Goal: Transaction & Acquisition: Download file/media

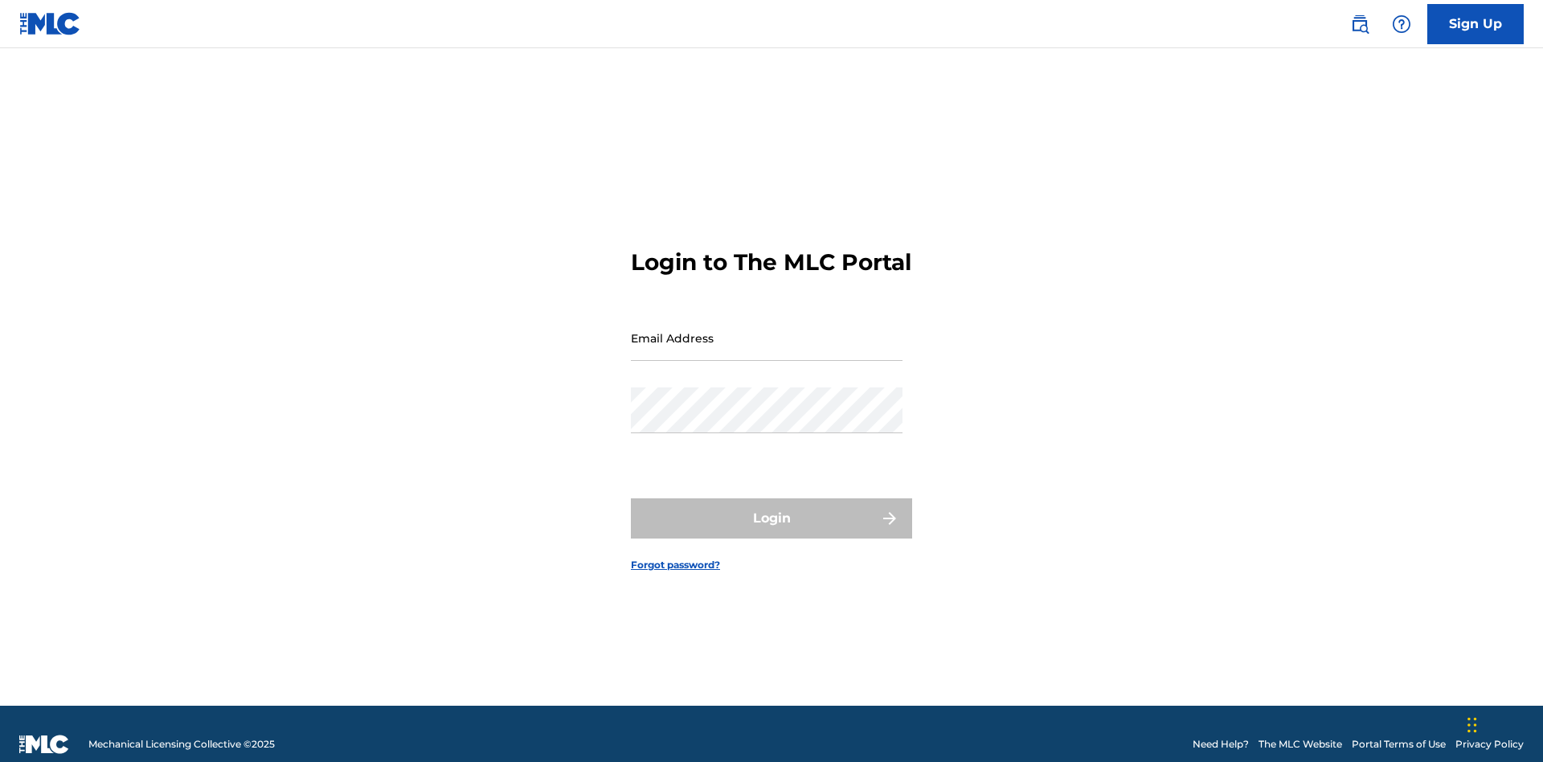
scroll to position [21, 0]
click at [767, 330] on input "Email Address" at bounding box center [767, 338] width 272 height 46
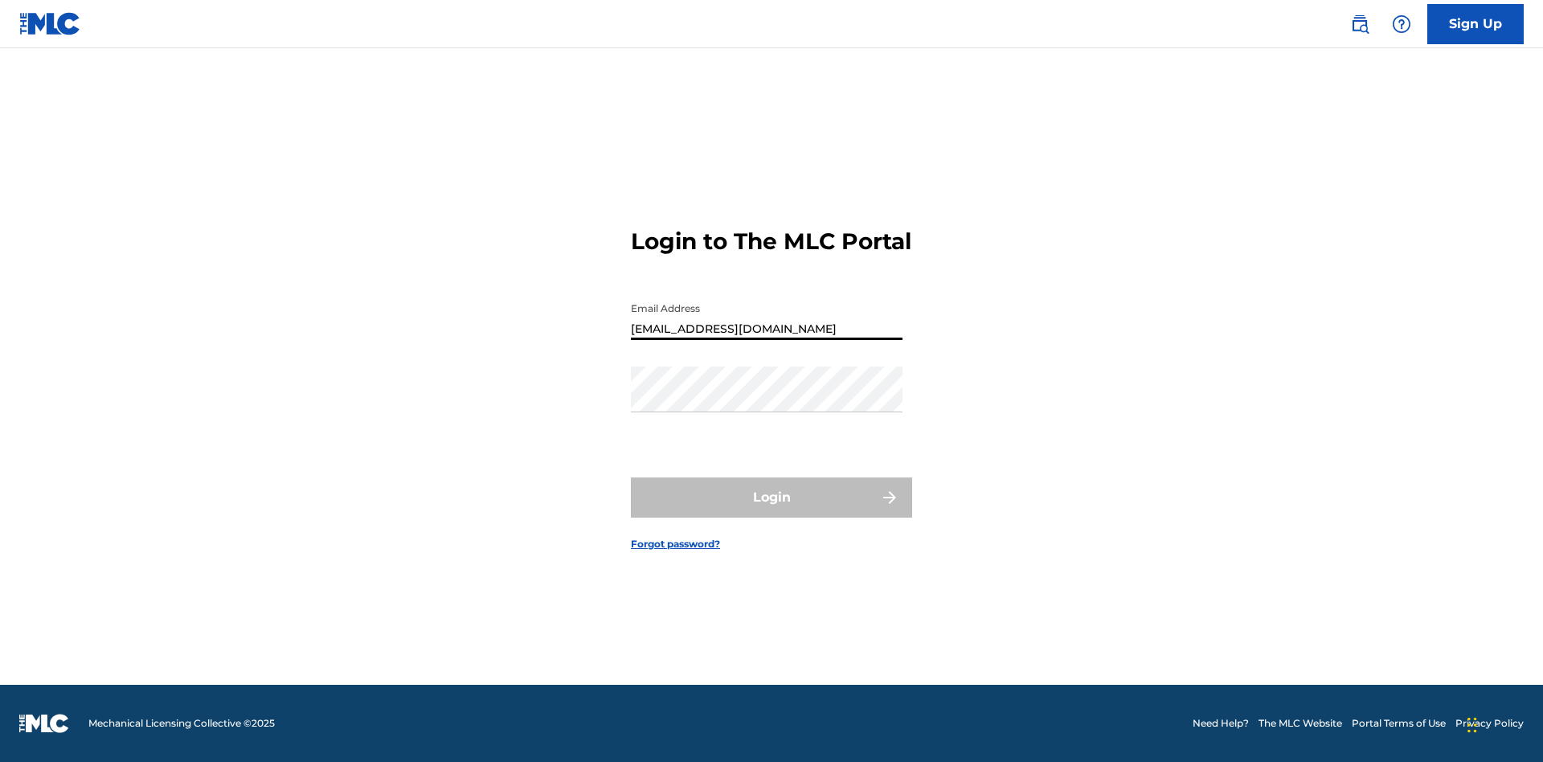
type input "9f686631-9005-4096-ac1b-5789141f5025@mailslurp.com"
click at [772, 511] on button "Login" at bounding box center [771, 497] width 281 height 40
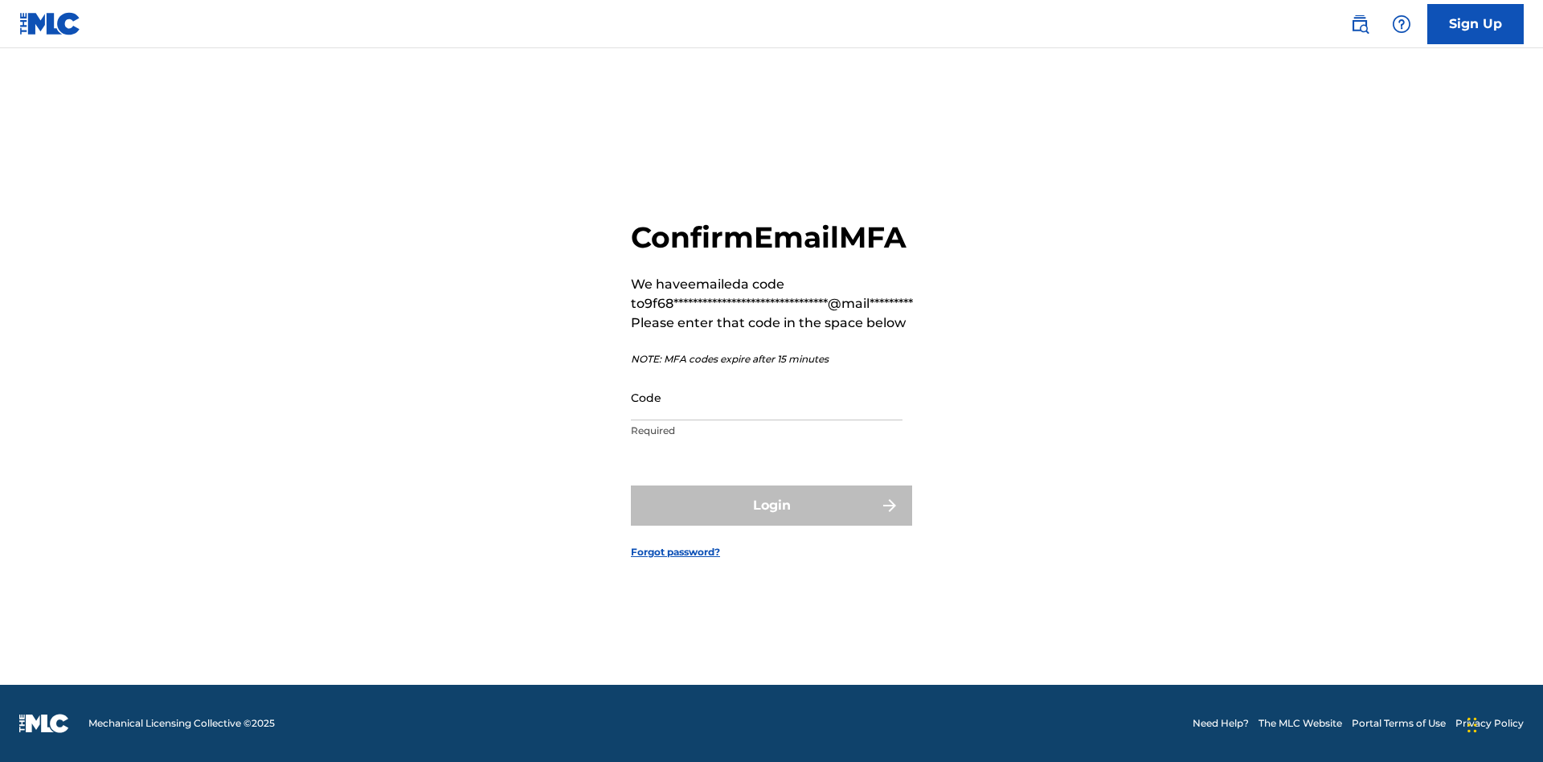
click at [767, 397] on input "Code" at bounding box center [767, 398] width 272 height 46
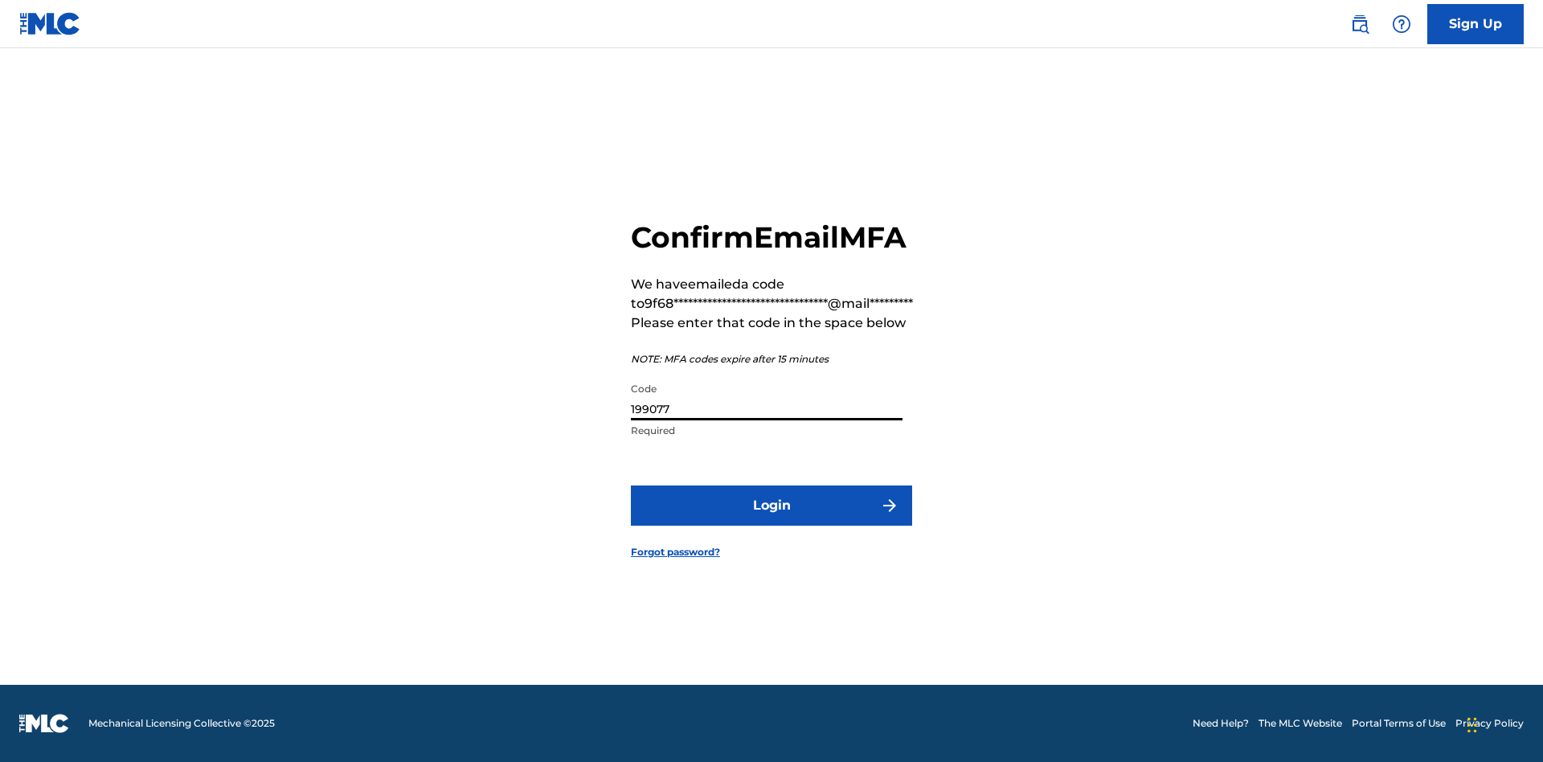
type input "199077"
click at [772, 505] on button "Login" at bounding box center [771, 505] width 281 height 40
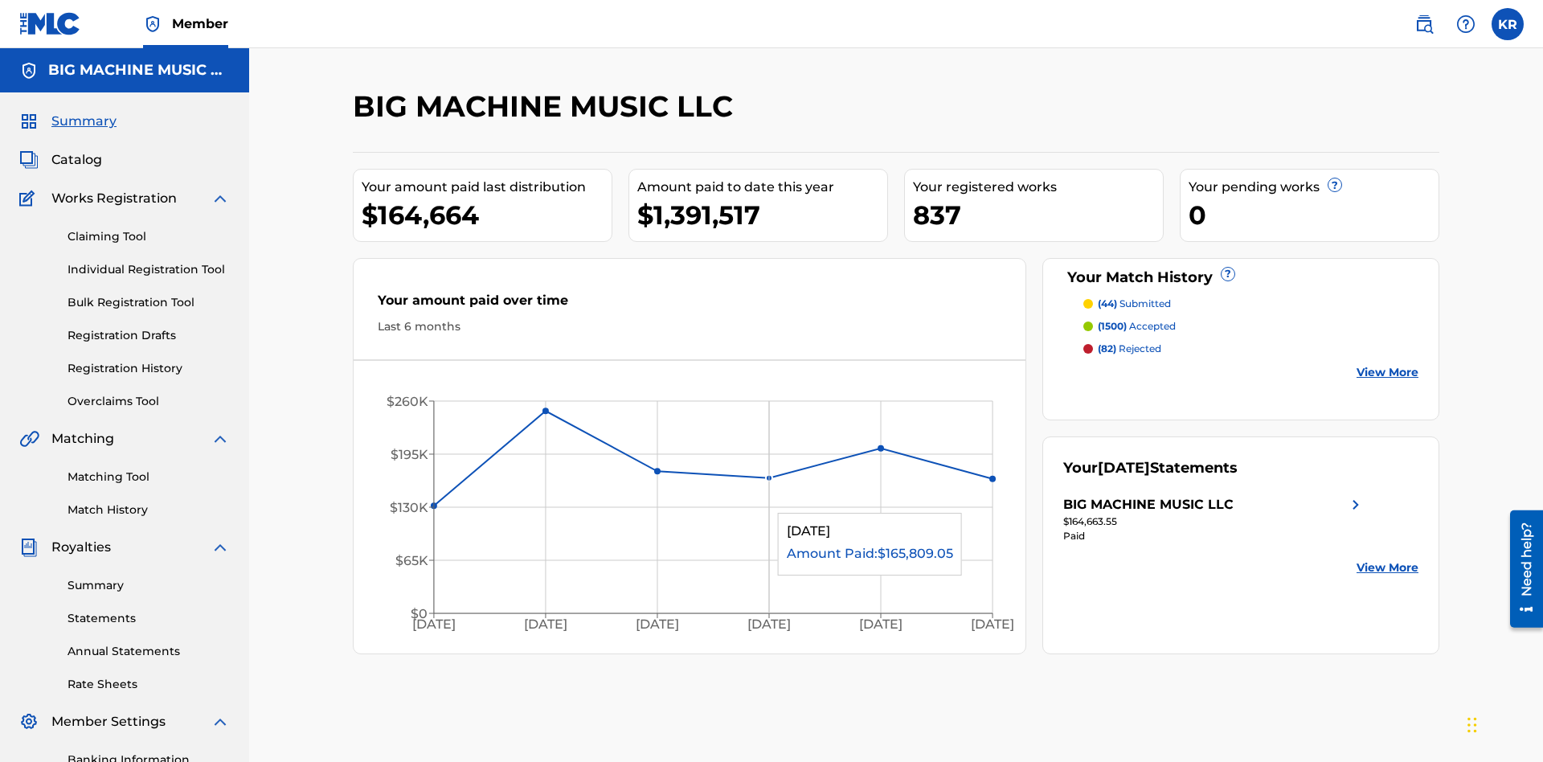
click at [149, 610] on link "Statements" at bounding box center [149, 618] width 162 height 17
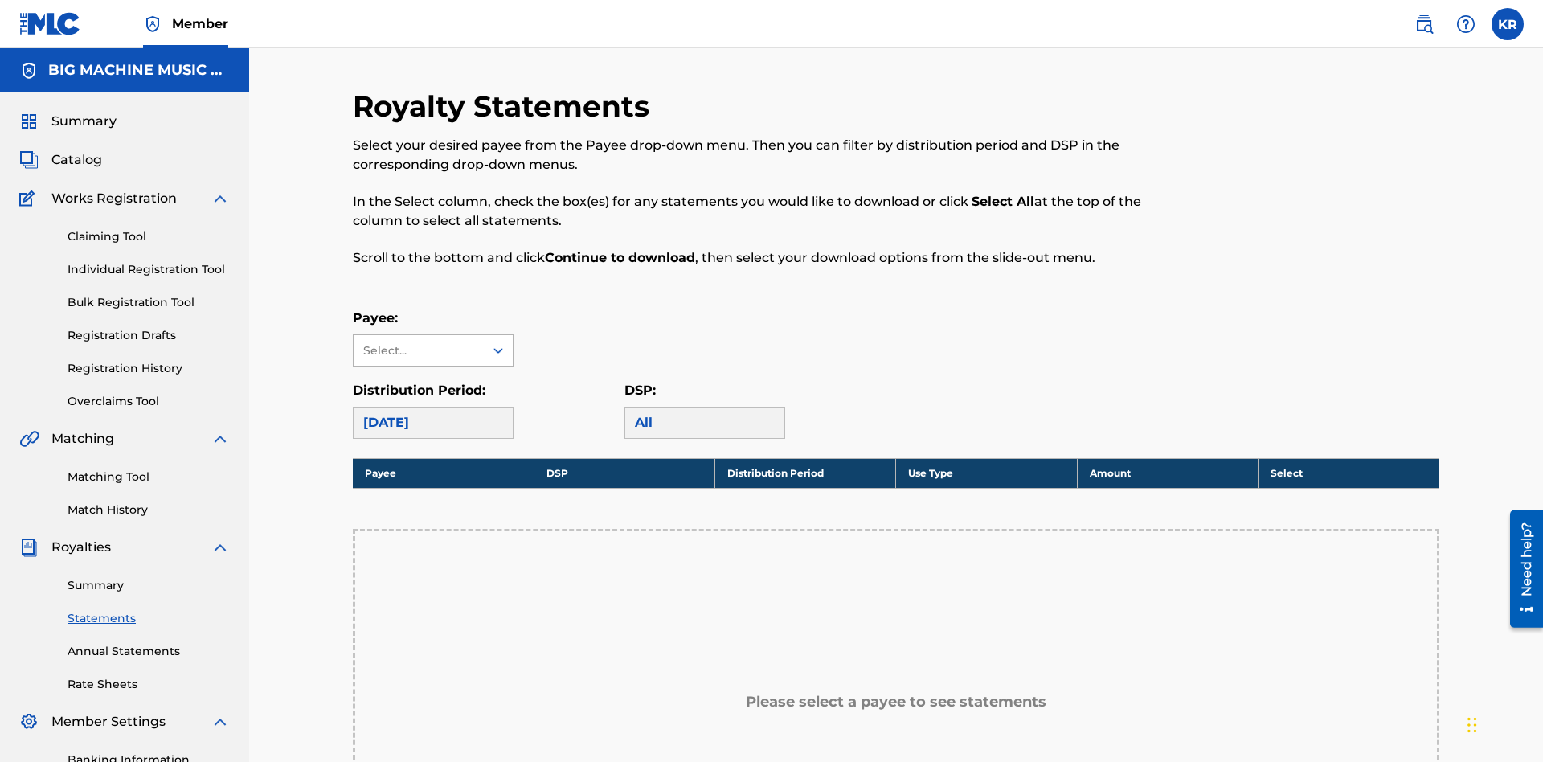
click at [419, 342] on div "Select..." at bounding box center [417, 350] width 109 height 17
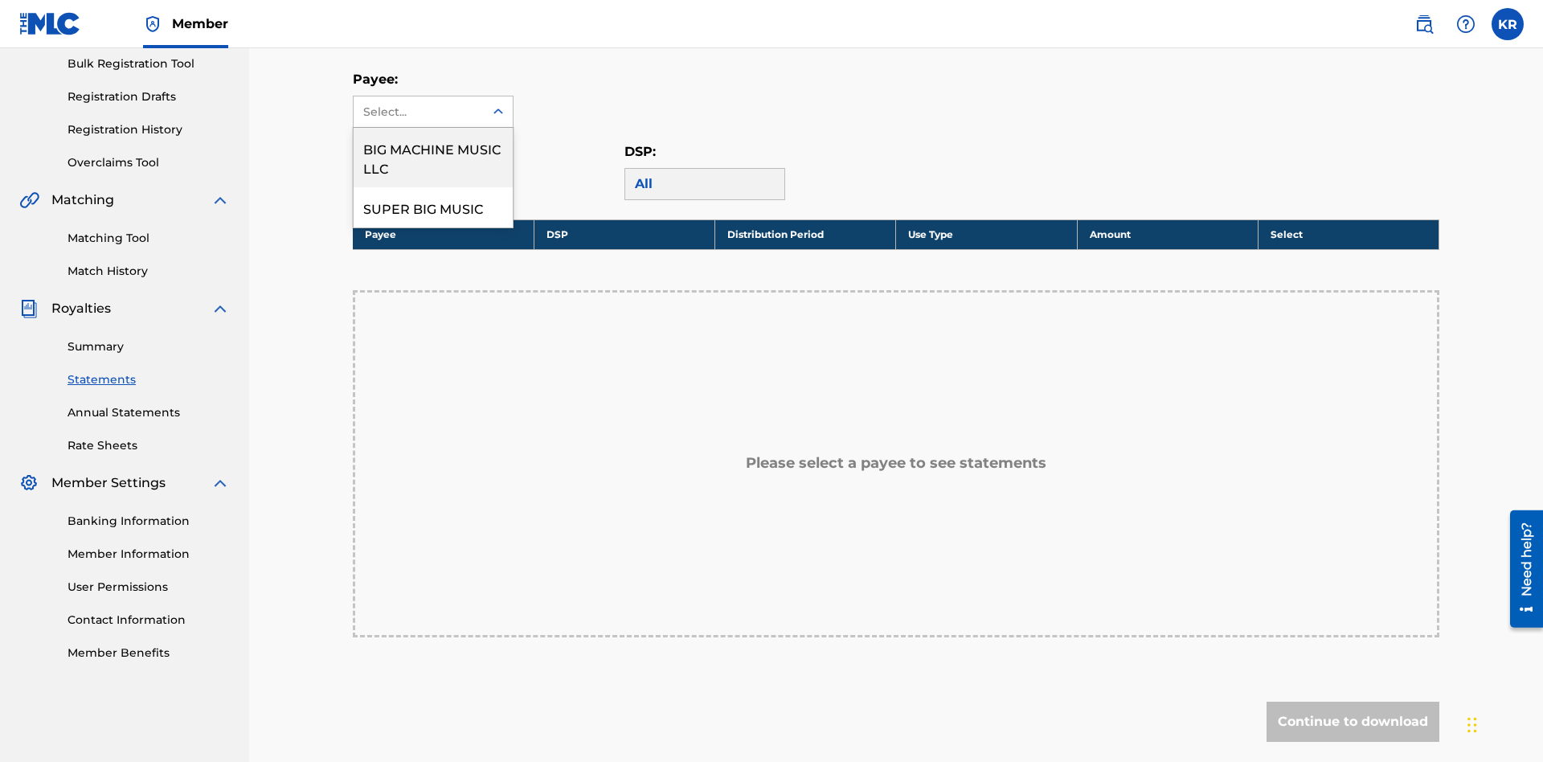
click at [433, 158] on div "BIG MACHINE MUSIC LLC" at bounding box center [433, 157] width 159 height 59
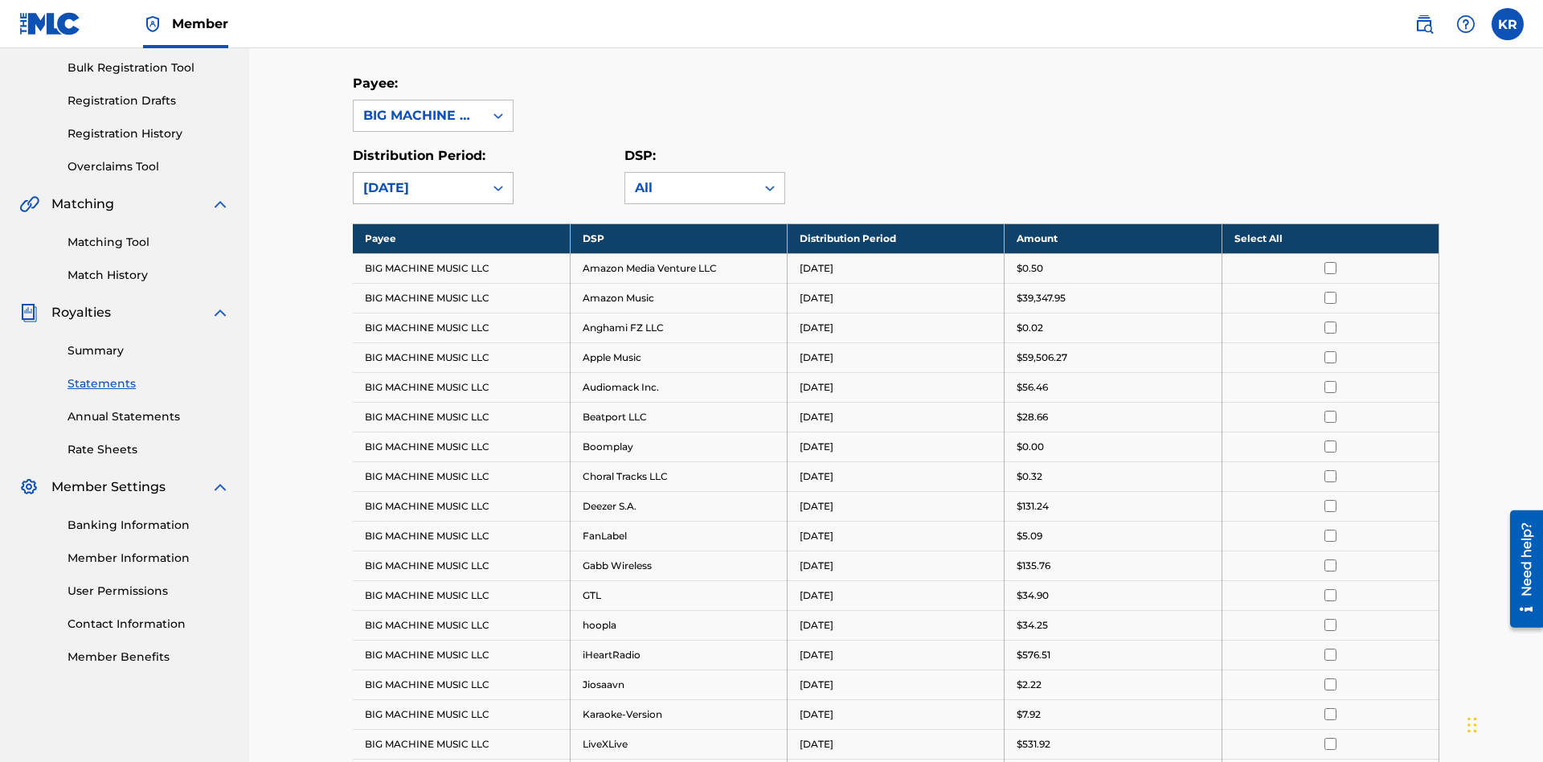
click at [419, 178] on div "August 2025" at bounding box center [418, 187] width 111 height 19
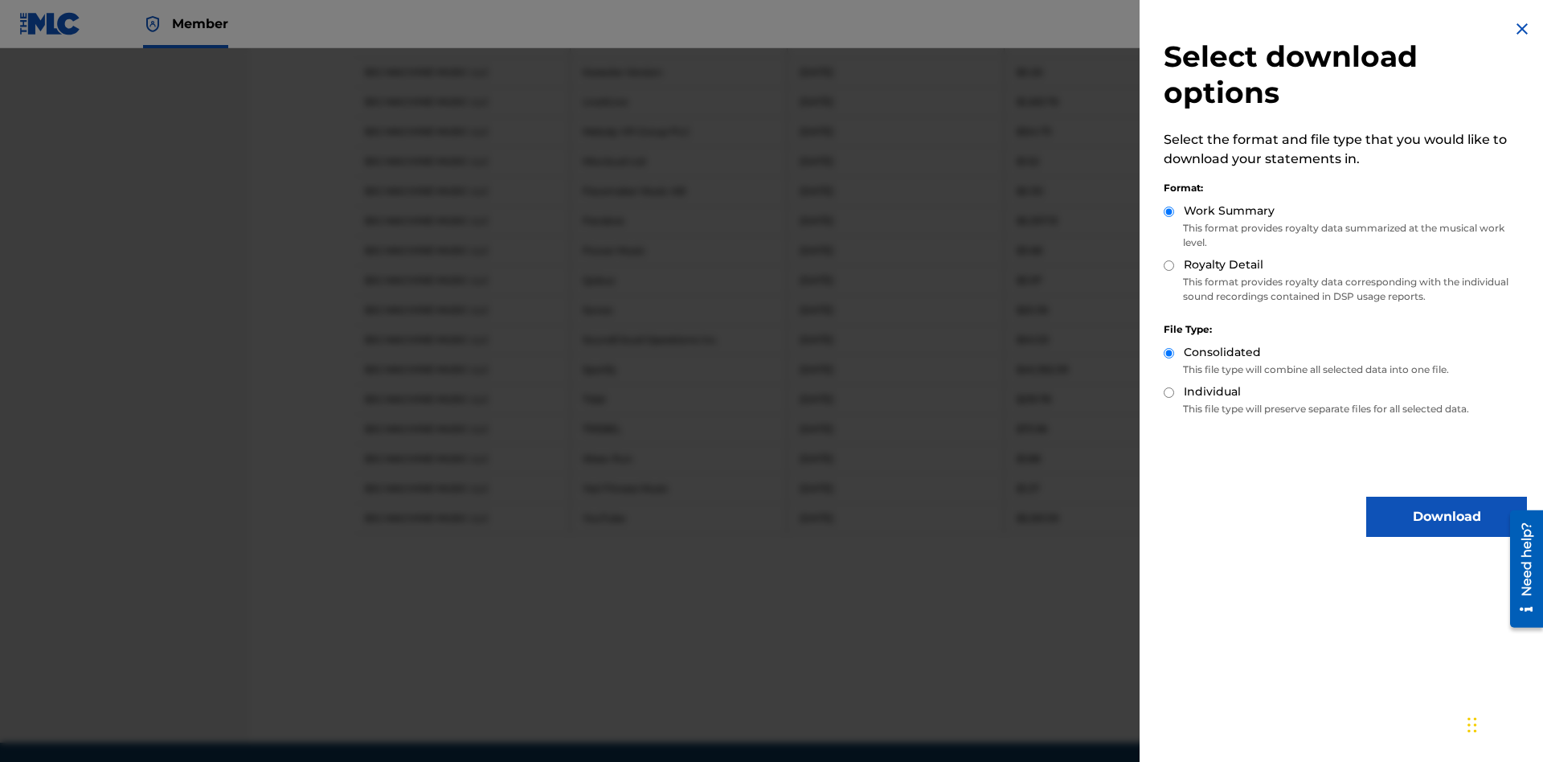
click at [1447, 517] on button "Download" at bounding box center [1446, 517] width 161 height 40
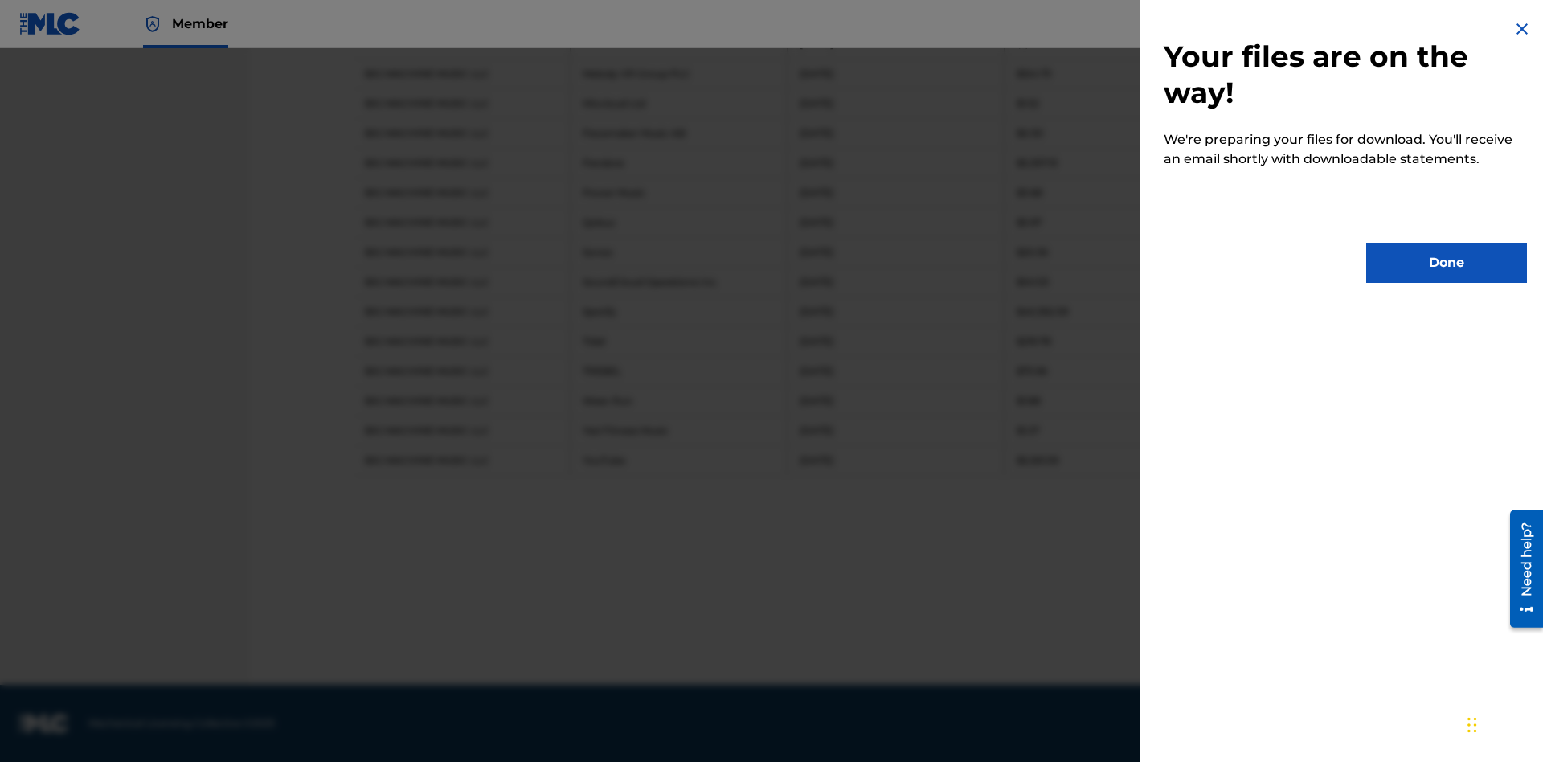
click at [1447, 263] on button "Done" at bounding box center [1446, 263] width 161 height 40
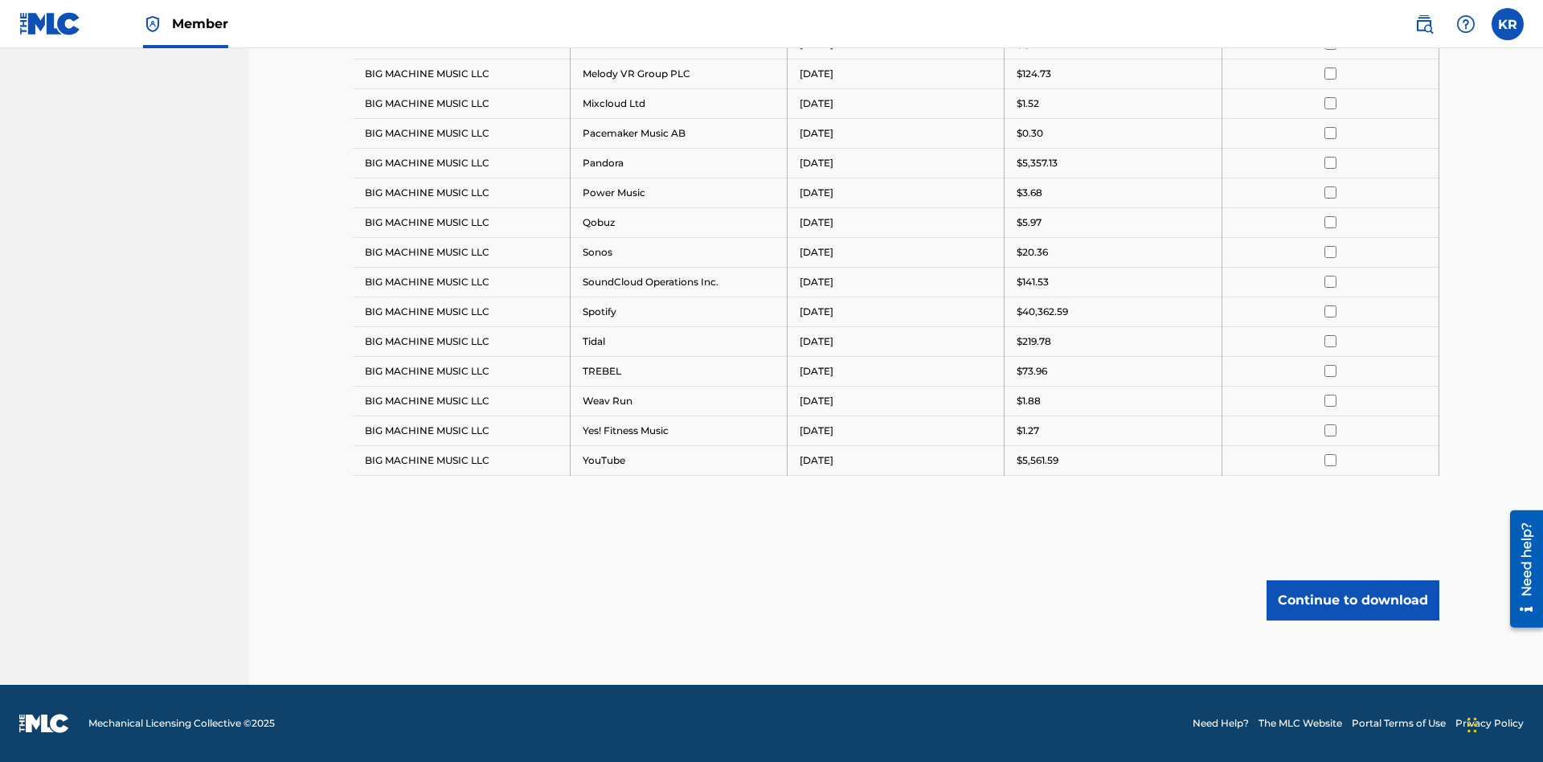
click at [1353, 600] on button "Continue to download" at bounding box center [1353, 600] width 173 height 40
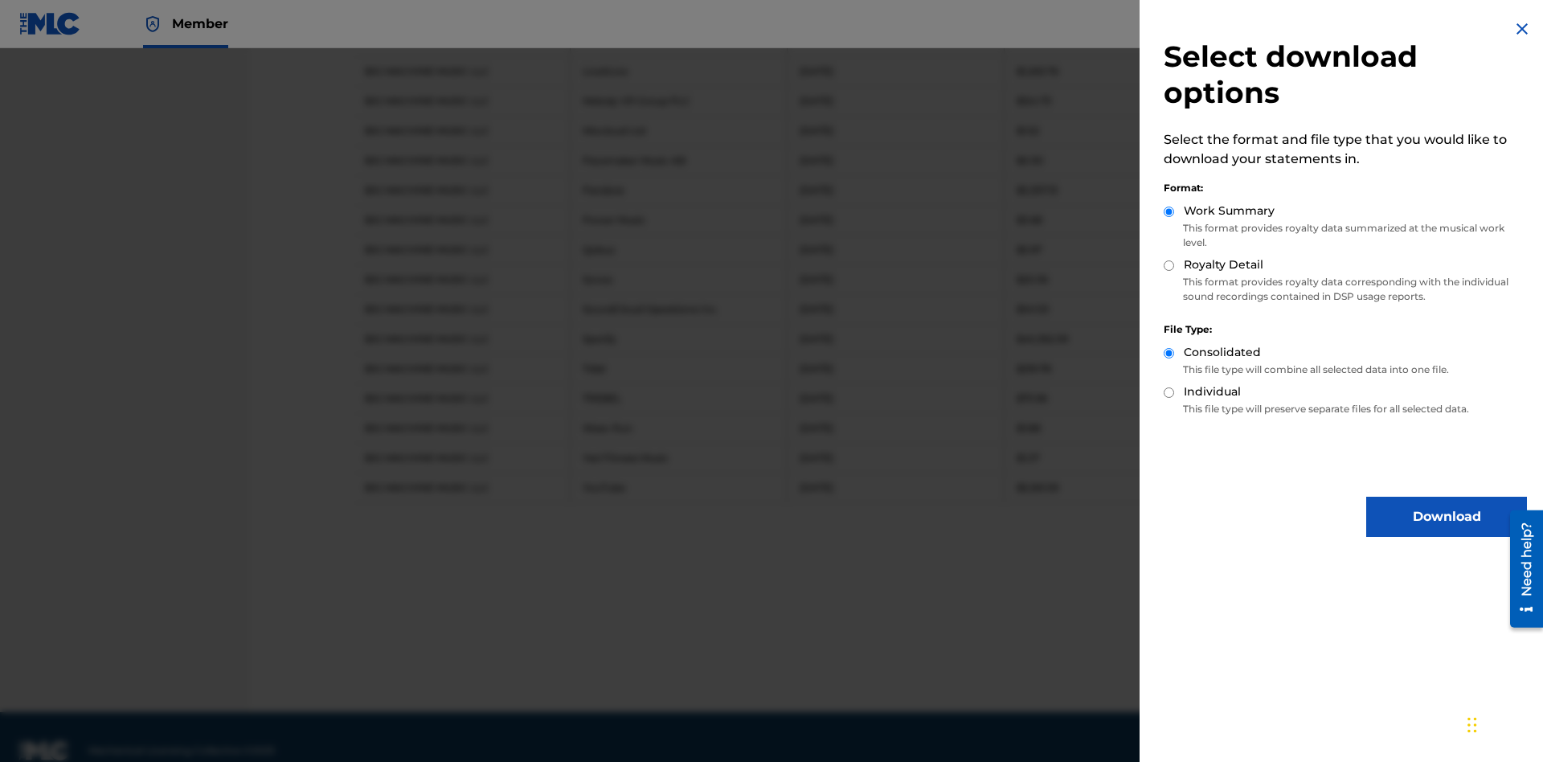
click at [1169, 265] on input "Royalty Detail" at bounding box center [1169, 265] width 10 height 10
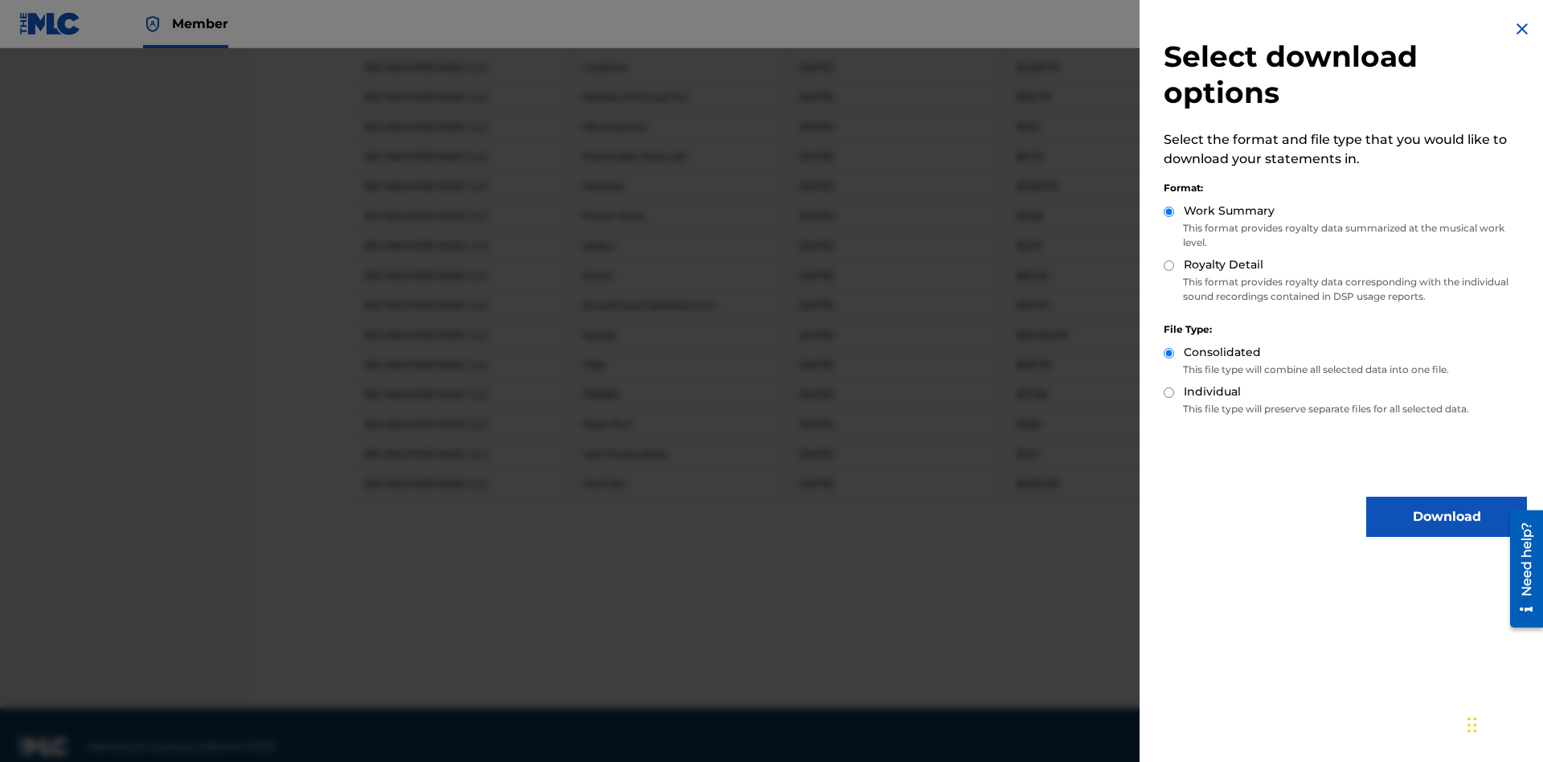
radio input "true"
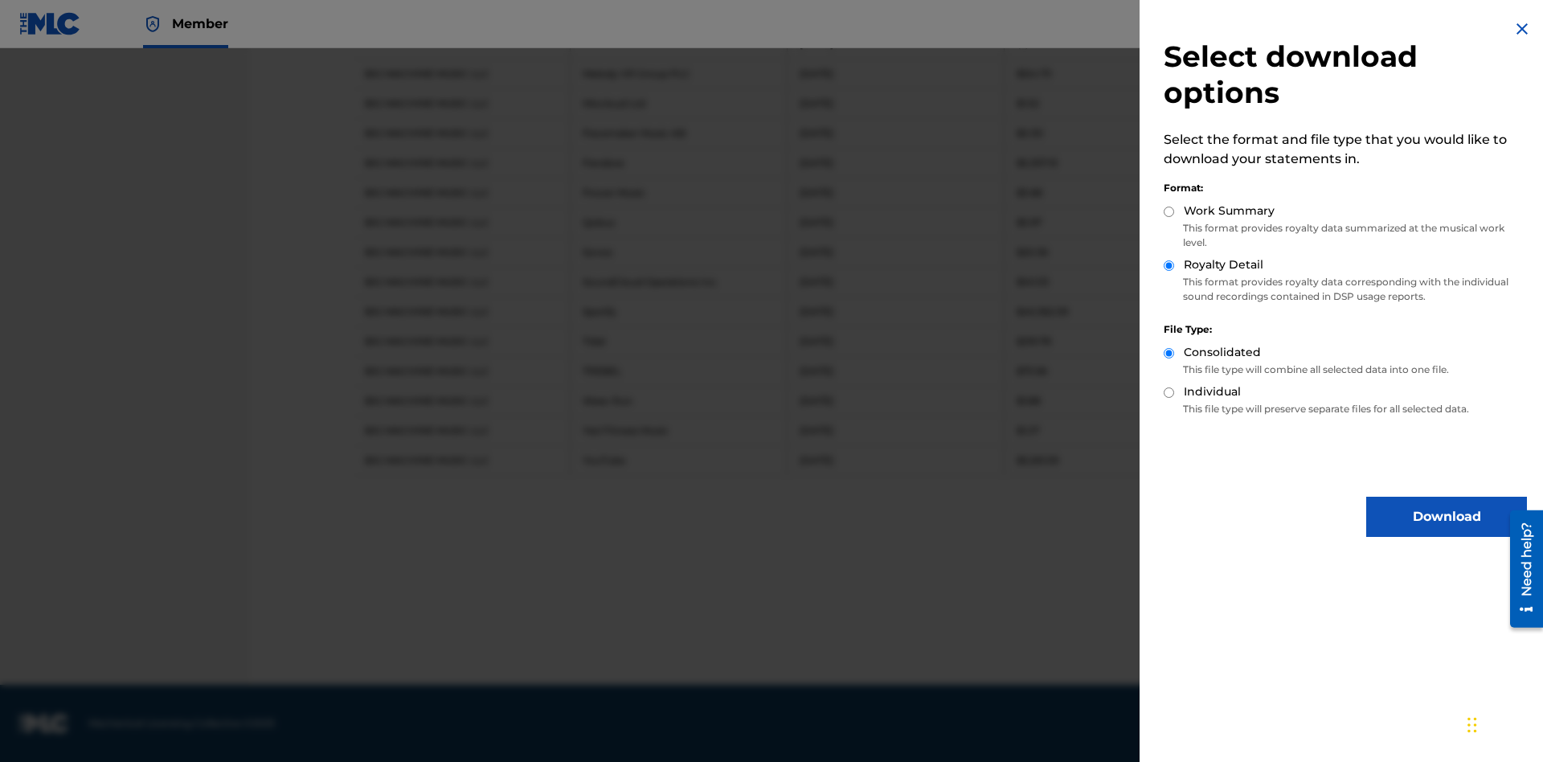
click at [1447, 517] on button "Download" at bounding box center [1446, 517] width 161 height 40
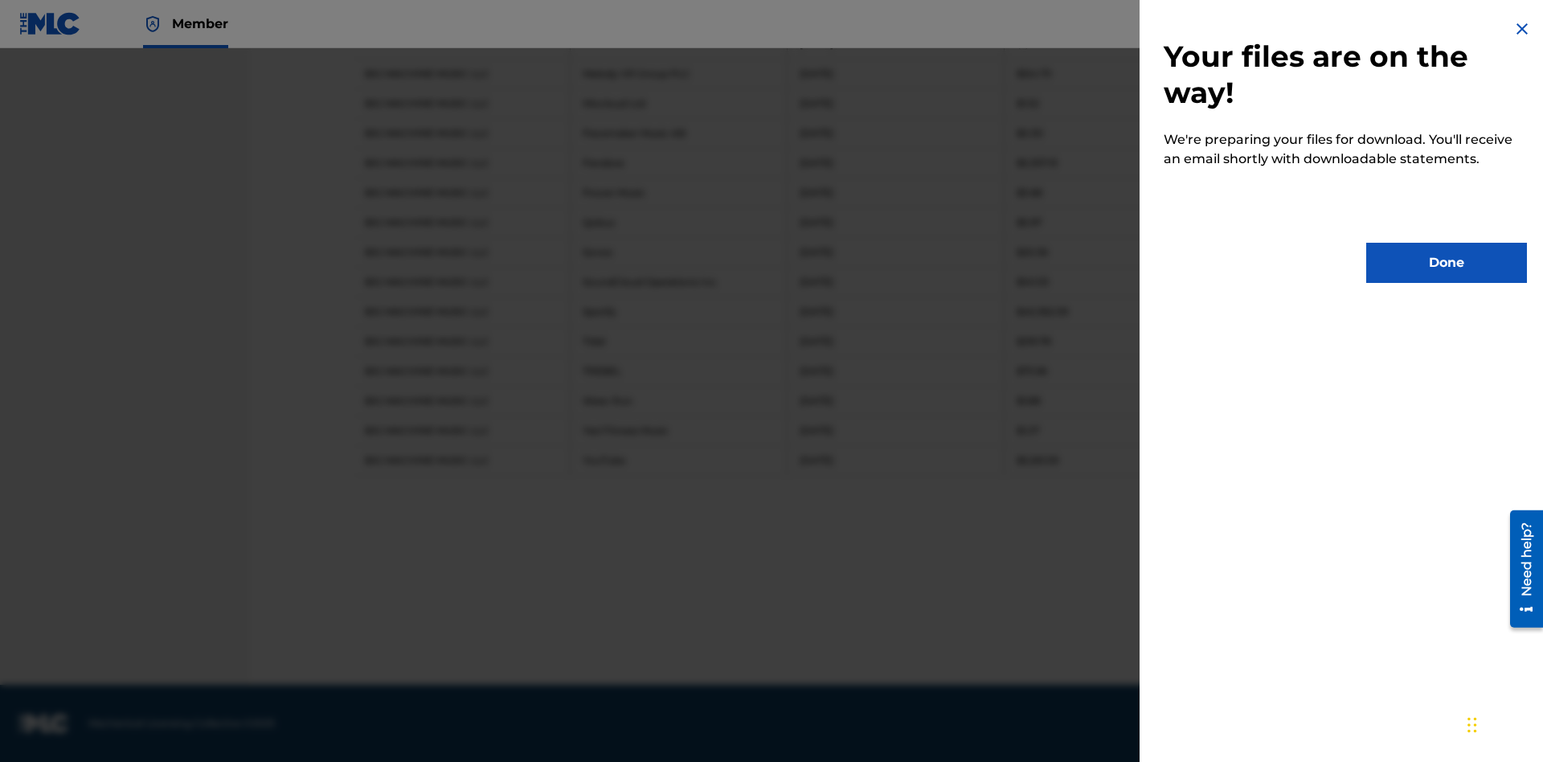
click at [1447, 263] on button "Done" at bounding box center [1446, 263] width 161 height 40
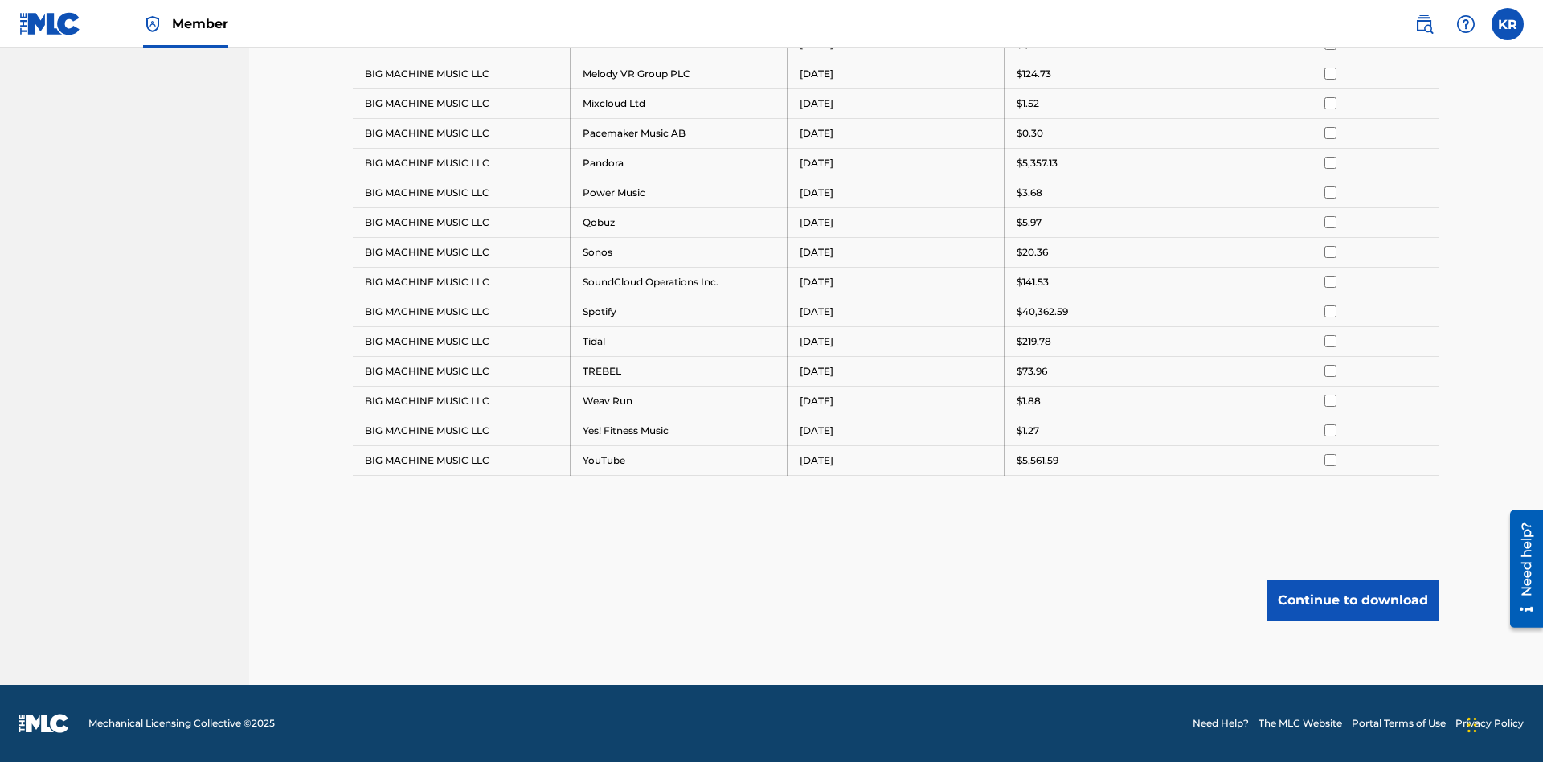
click at [1353, 600] on button "Continue to download" at bounding box center [1353, 600] width 173 height 40
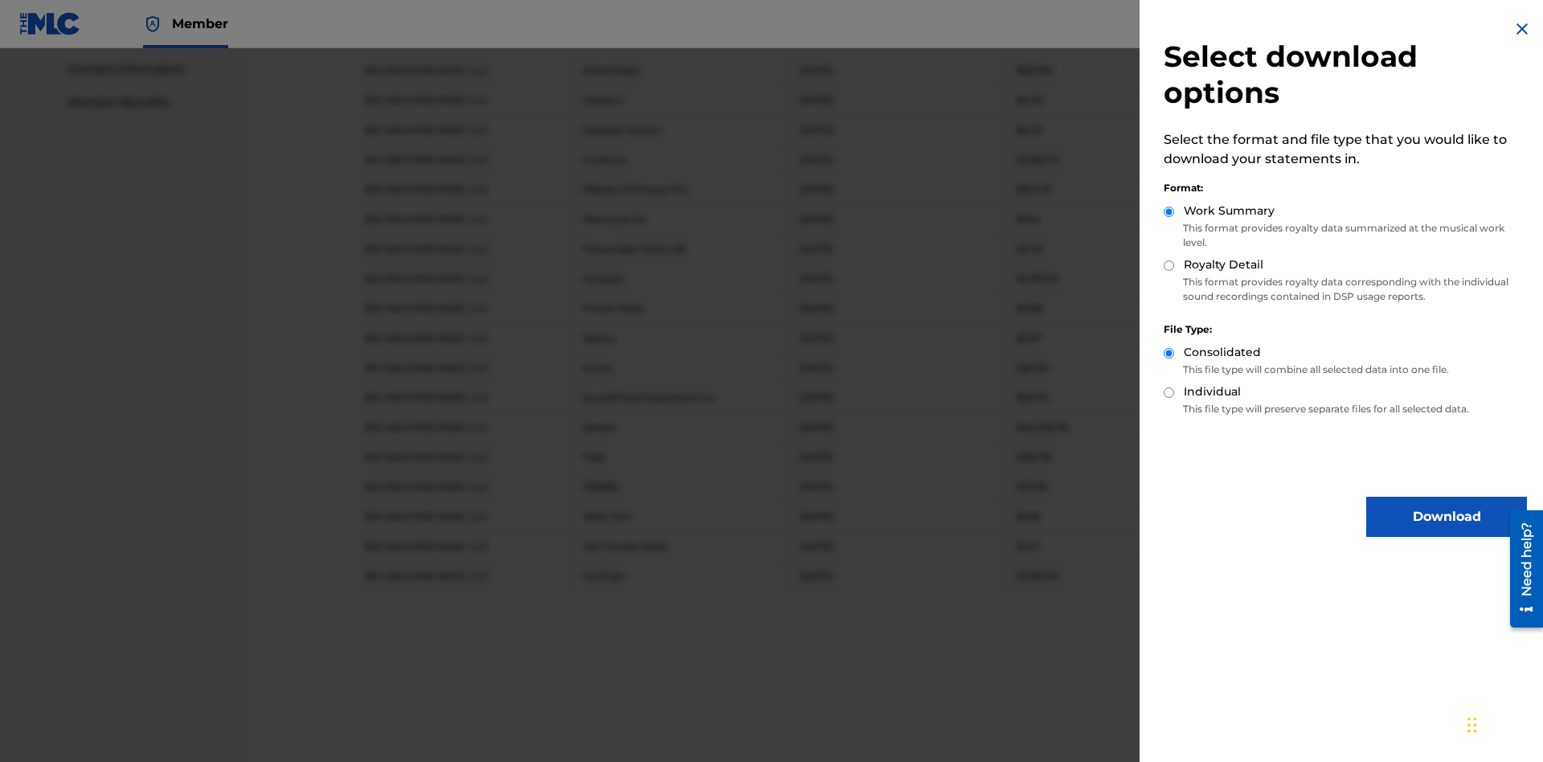
click at [1169, 392] on input "Individual" at bounding box center [1169, 392] width 10 height 10
radio input "true"
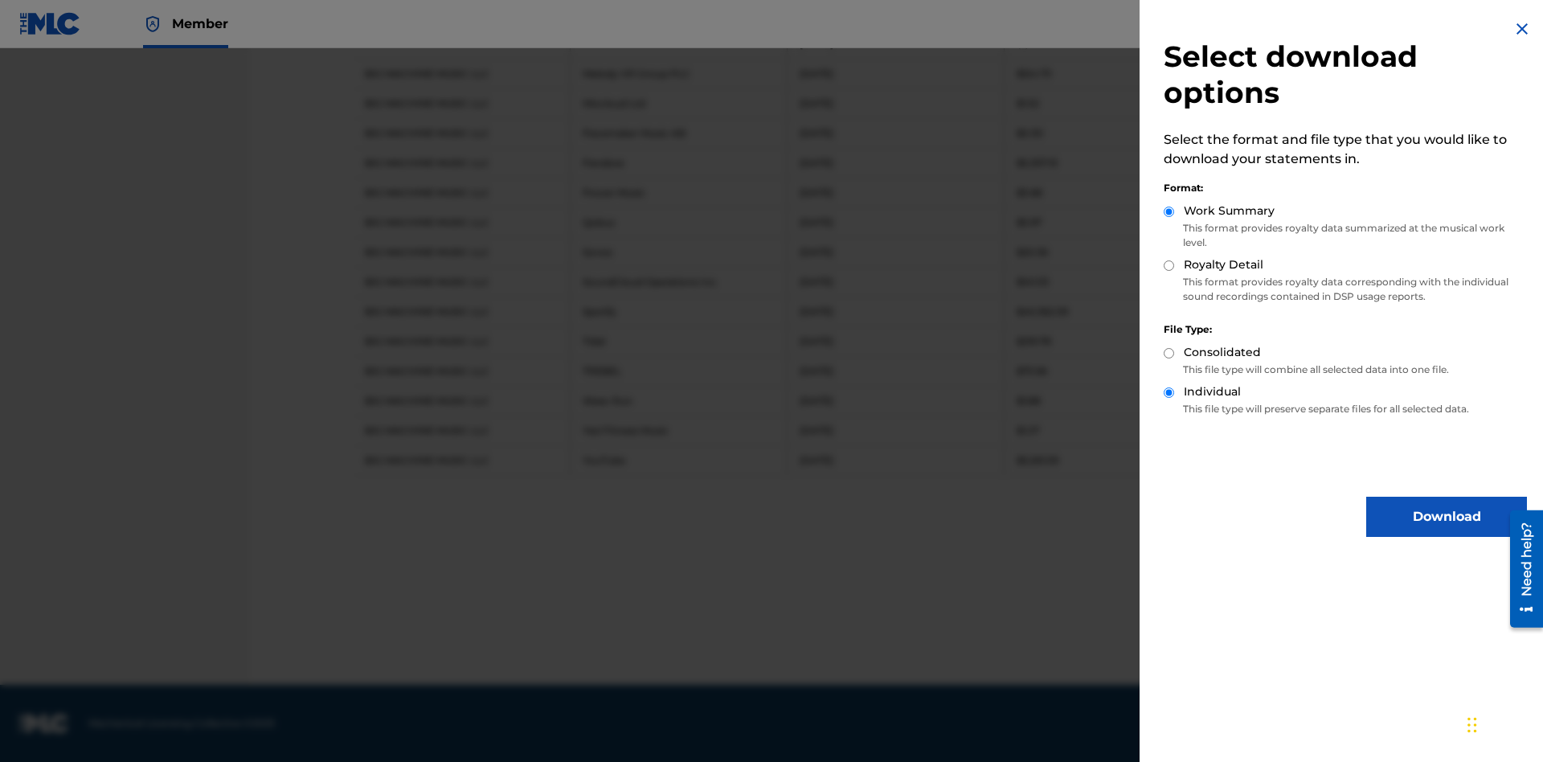
click at [1447, 517] on button "Download" at bounding box center [1446, 517] width 161 height 40
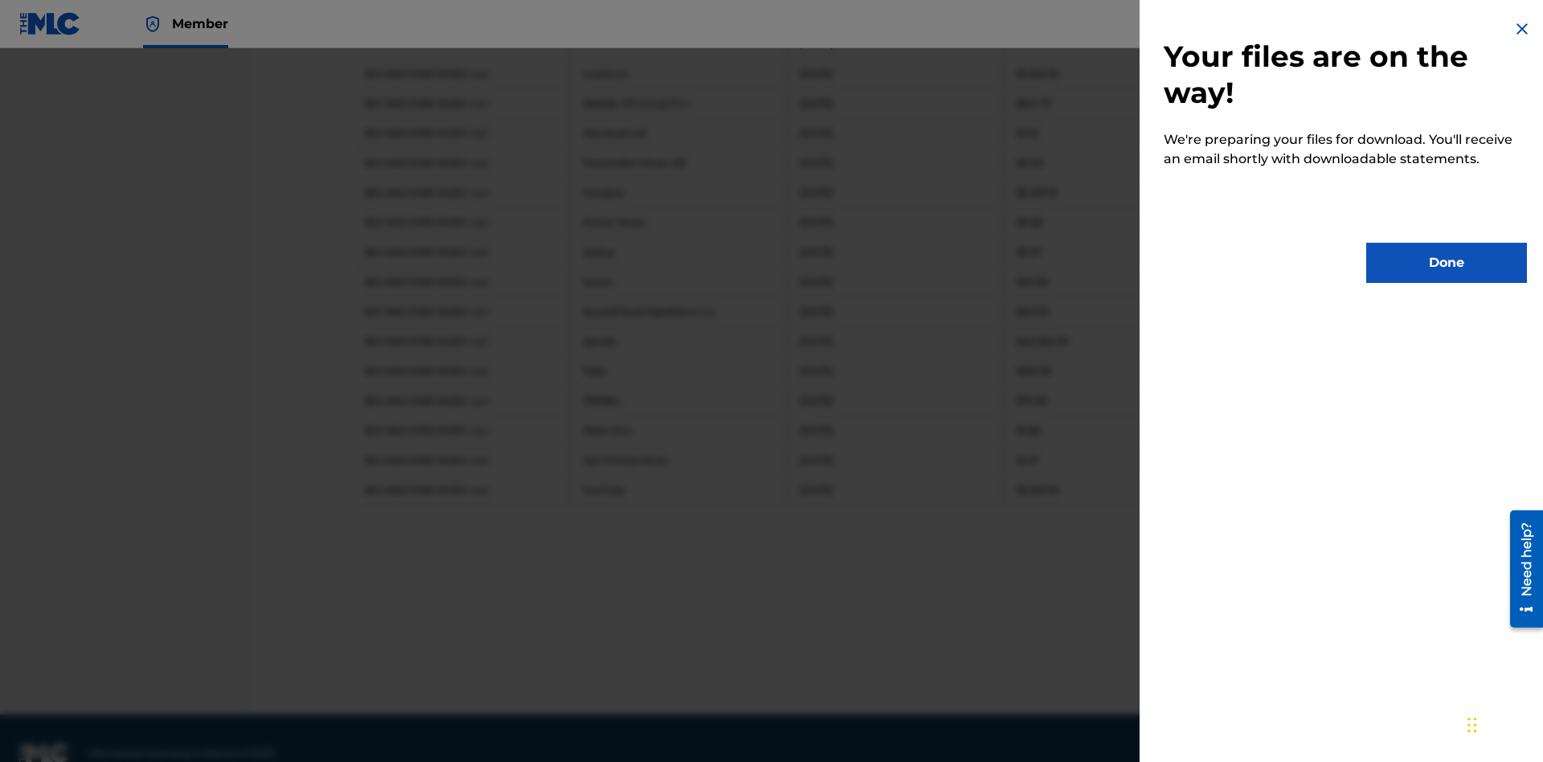
click at [1447, 263] on button "Done" at bounding box center [1446, 263] width 161 height 40
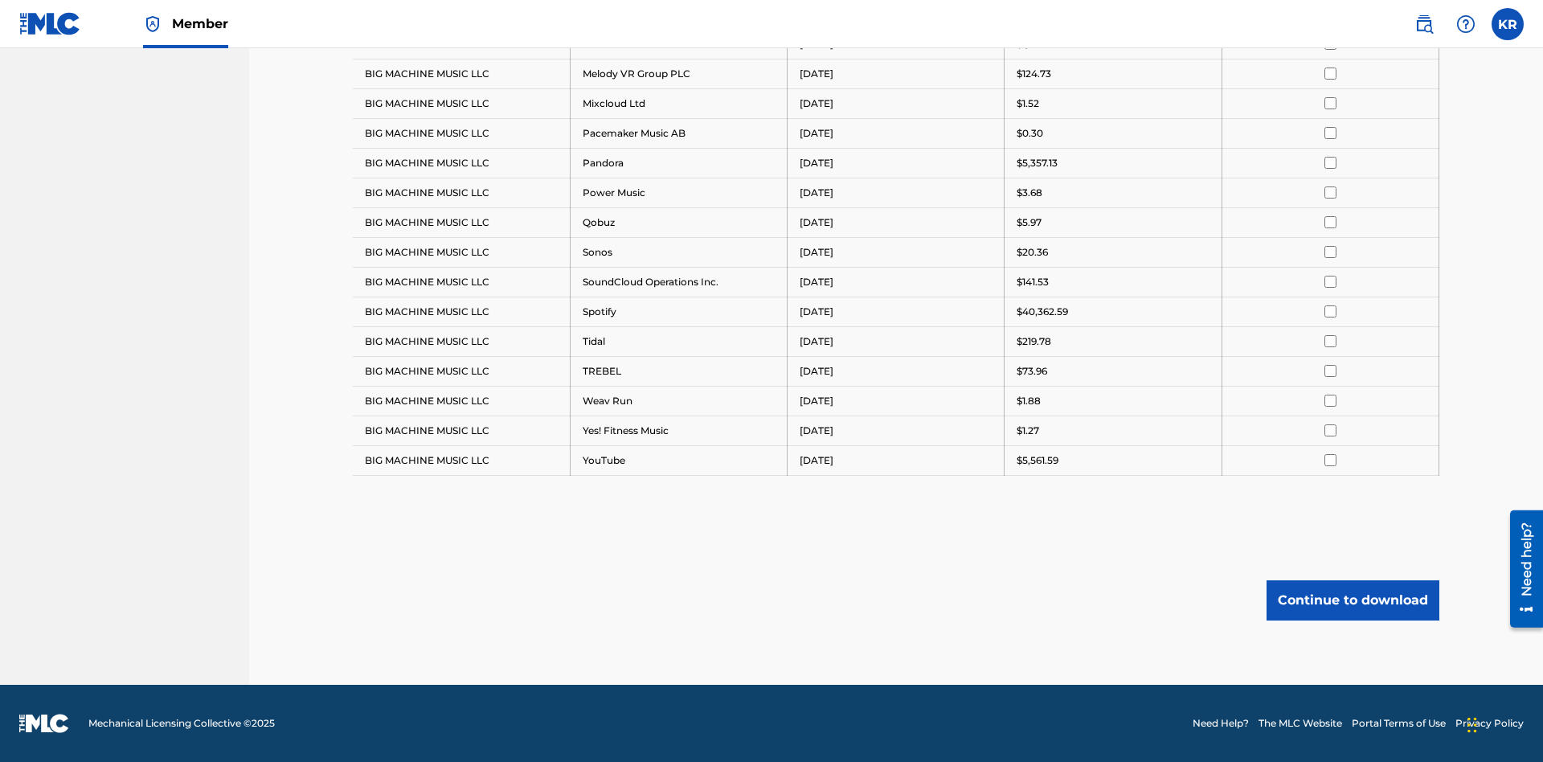
click at [1353, 600] on button "Continue to download" at bounding box center [1353, 600] width 173 height 40
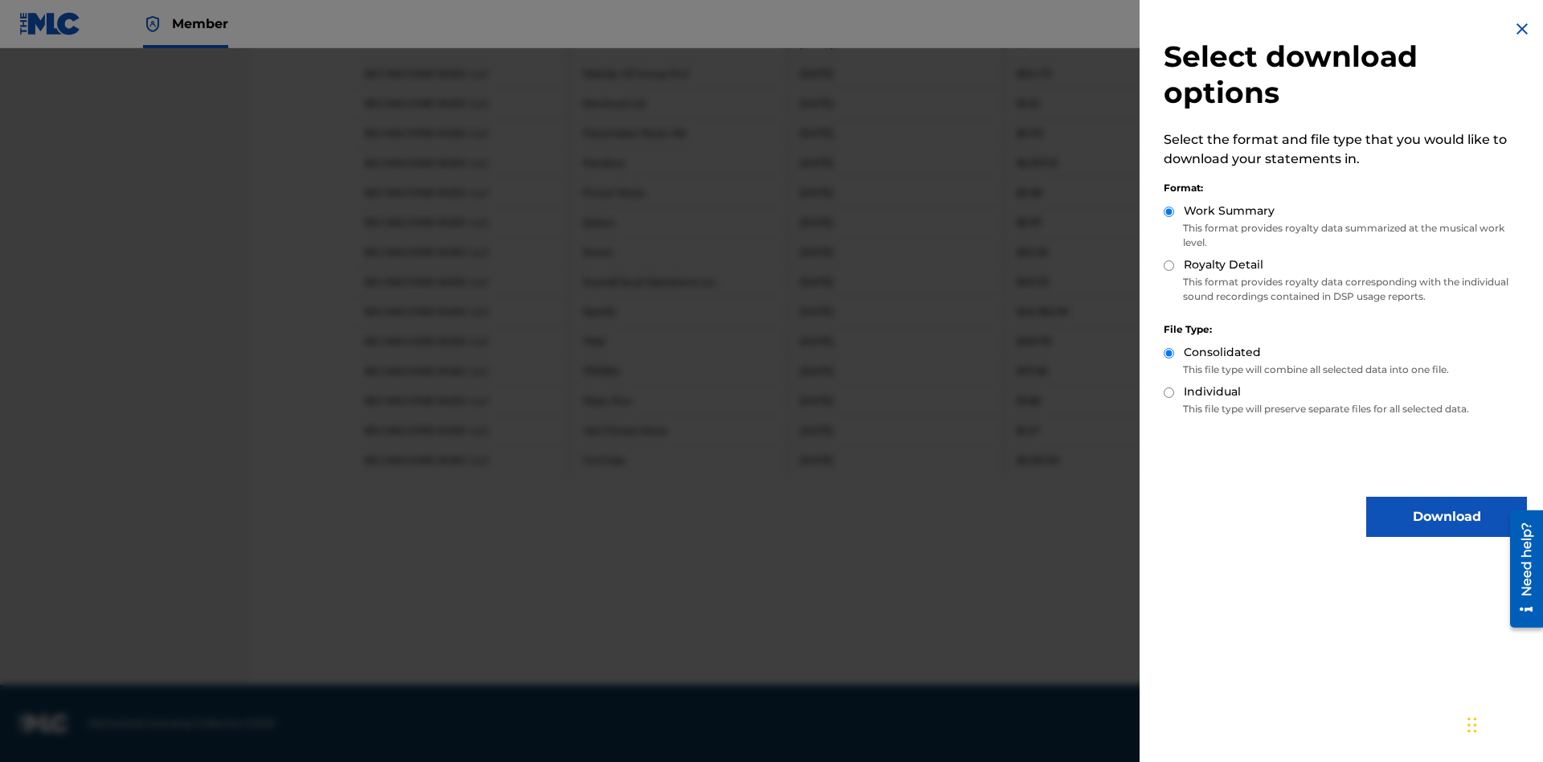
click at [1169, 265] on input "Royalty Detail" at bounding box center [1169, 265] width 10 height 10
radio input "true"
click at [1169, 392] on input "Individual" at bounding box center [1169, 392] width 10 height 10
radio input "true"
click at [1447, 517] on button "Download" at bounding box center [1446, 517] width 161 height 40
